Goal: Task Accomplishment & Management: Use online tool/utility

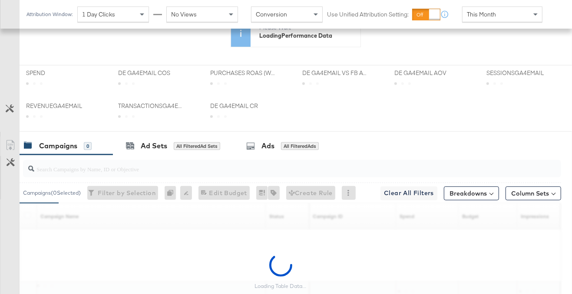
scroll to position [336, 0]
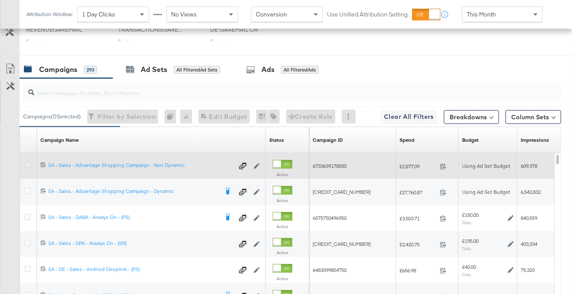
click at [26, 163] on icon at bounding box center [27, 165] width 7 height 7
click at [0, 0] on input "checkbox" at bounding box center [0, 0] width 0 height 0
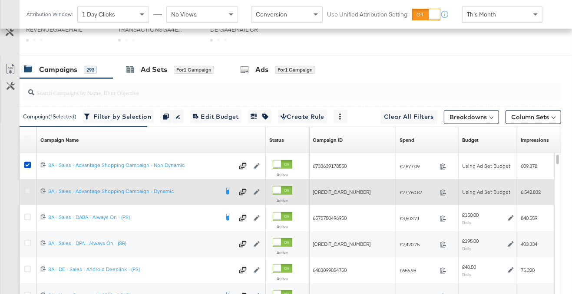
click at [26, 191] on icon at bounding box center [27, 191] width 7 height 7
click at [0, 0] on input "checkbox" at bounding box center [0, 0] width 0 height 0
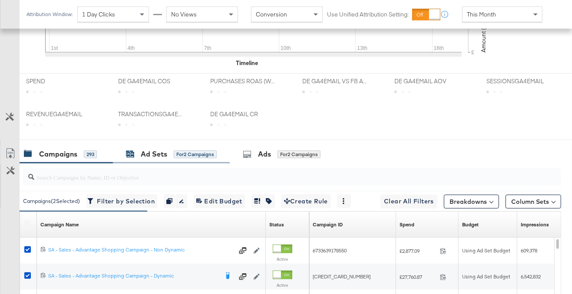
scroll to position [420, 0]
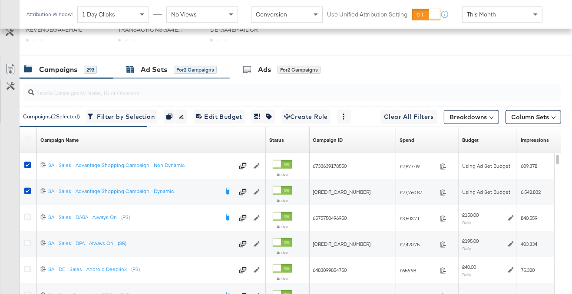
click at [171, 65] on div "Ad Sets for 2 Campaigns" at bounding box center [171, 70] width 91 height 10
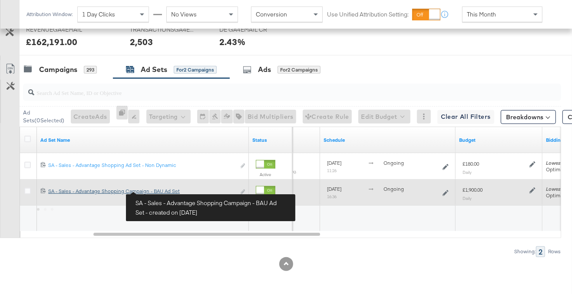
click at [158, 191] on div "SA - Sales - Advantage Shopping Campaign - BAU Ad Set SA - Sales - Advantage Sh…" at bounding box center [141, 191] width 187 height 7
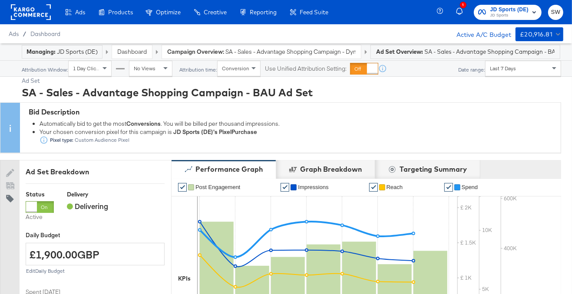
click at [205, 51] on strong "Campaign Overview:" at bounding box center [195, 52] width 57 height 8
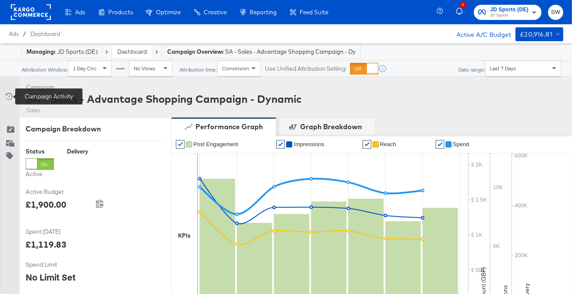
click at [8, 97] on icon at bounding box center [8, 96] width 9 height 9
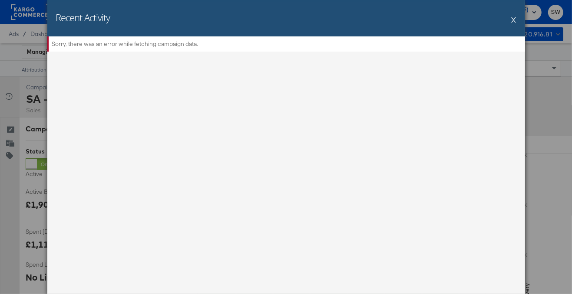
click at [514, 20] on button "X" at bounding box center [513, 19] width 5 height 17
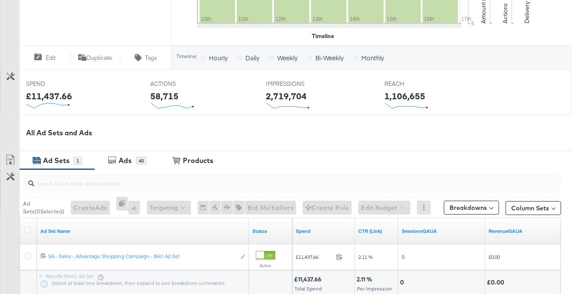
scroll to position [369, 0]
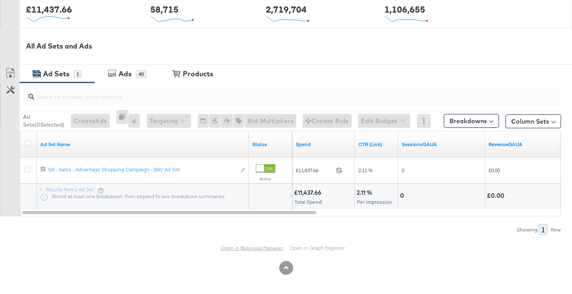
click at [241, 245] on link "Open in Business Manager" at bounding box center [252, 248] width 63 height 7
